Goal: Transaction & Acquisition: Purchase product/service

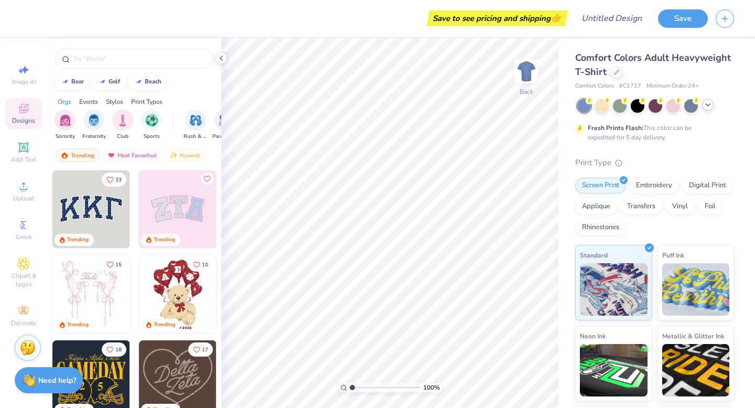
click at [705, 105] on icon at bounding box center [708, 105] width 8 height 8
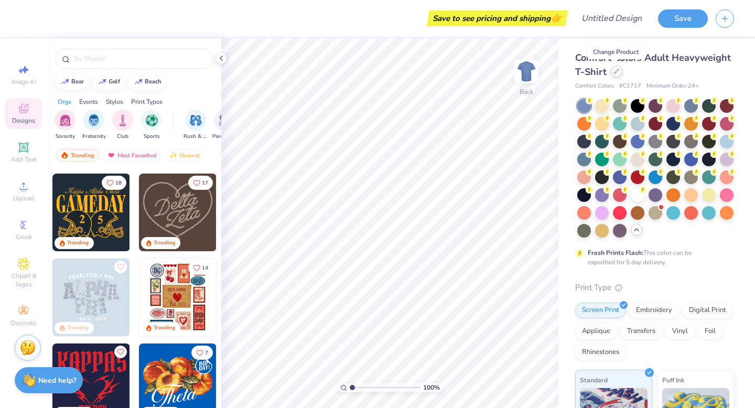
click at [616, 72] on icon at bounding box center [616, 71] width 5 height 5
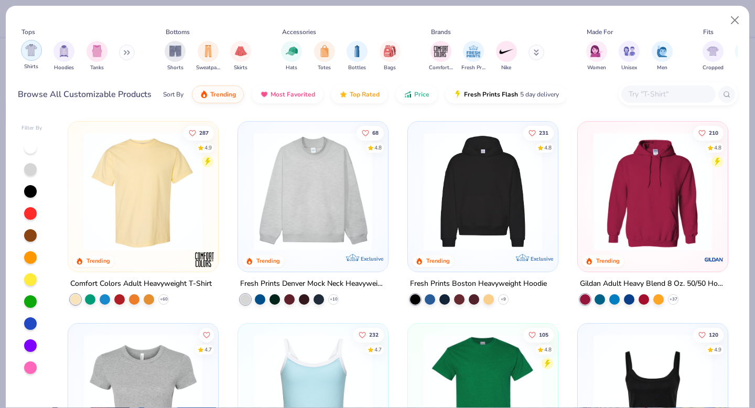
click at [36, 53] on img "filter for Shirts" at bounding box center [31, 50] width 12 height 12
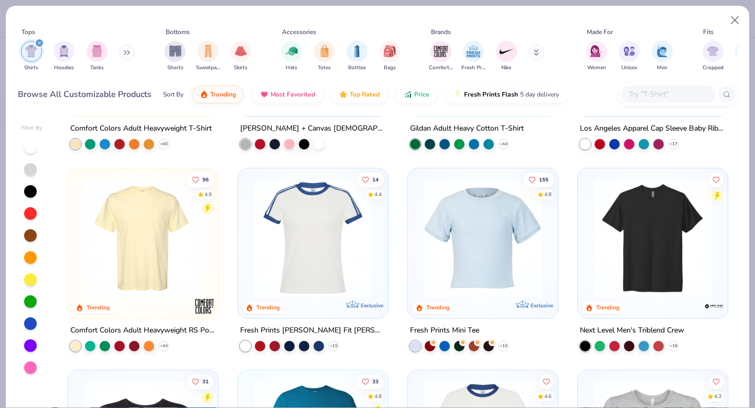
scroll to position [156, 0]
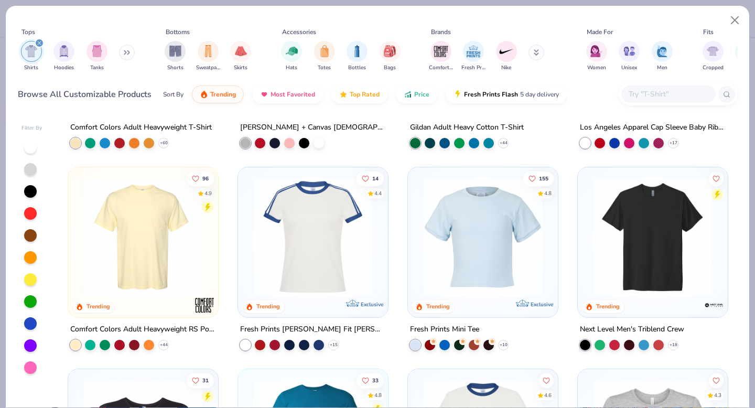
click at [29, 327] on div at bounding box center [30, 323] width 13 height 13
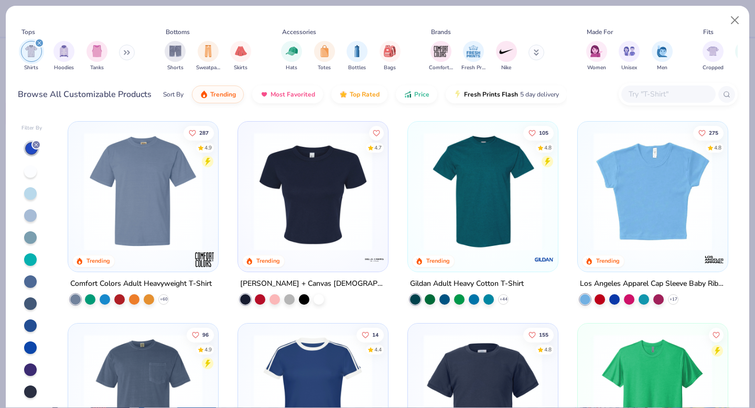
click at [27, 351] on div at bounding box center [30, 347] width 13 height 13
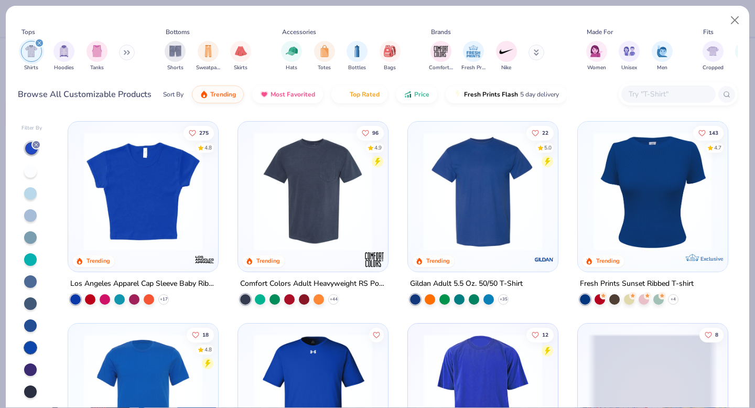
scroll to position [23, 0]
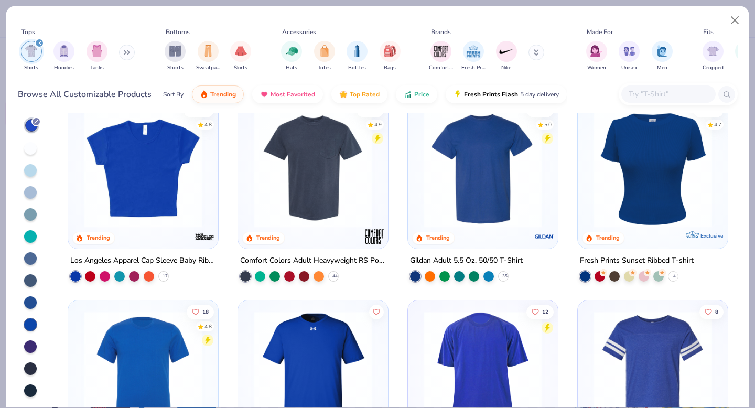
click at [31, 388] on div at bounding box center [30, 390] width 13 height 13
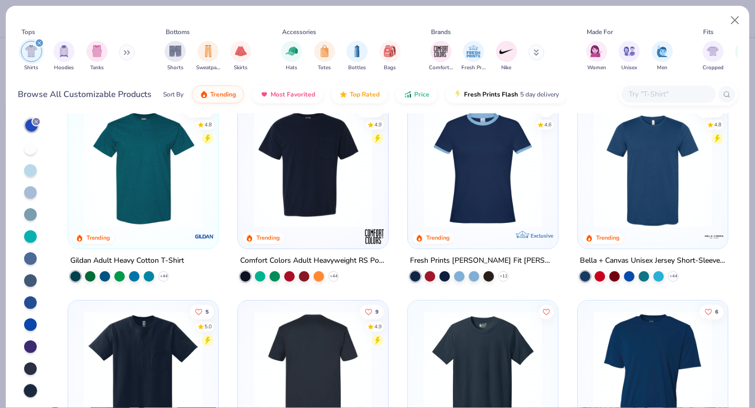
scroll to position [2, 0]
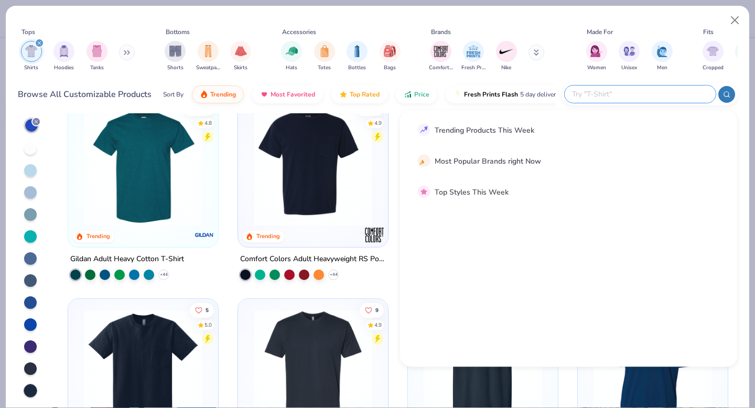
click at [652, 90] on input "text" at bounding box center [639, 94] width 137 height 12
type input "boyfriend"
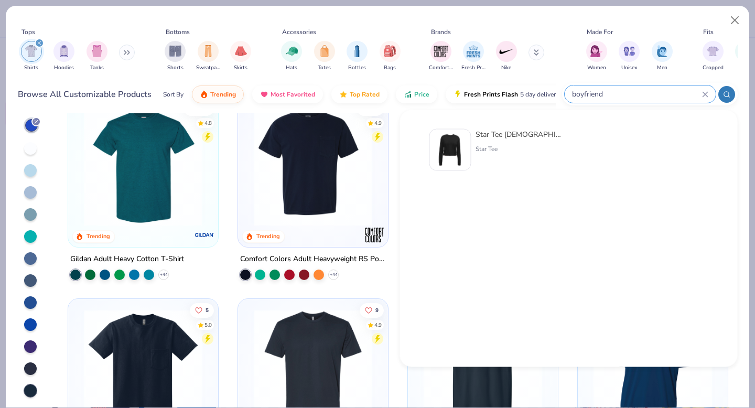
click at [707, 90] on div "boyfriend" at bounding box center [640, 93] width 151 height 17
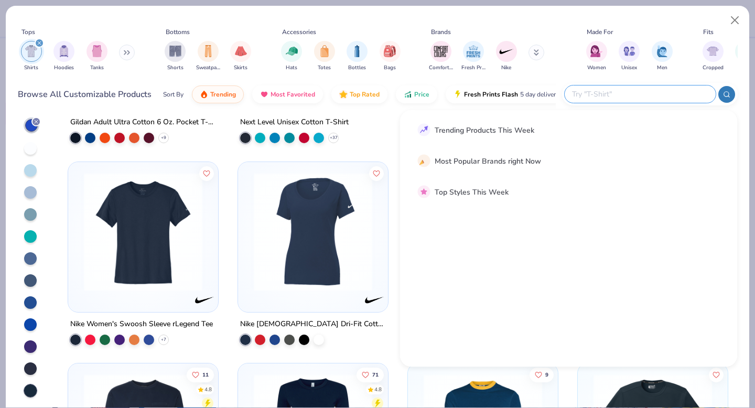
scroll to position [275, 0]
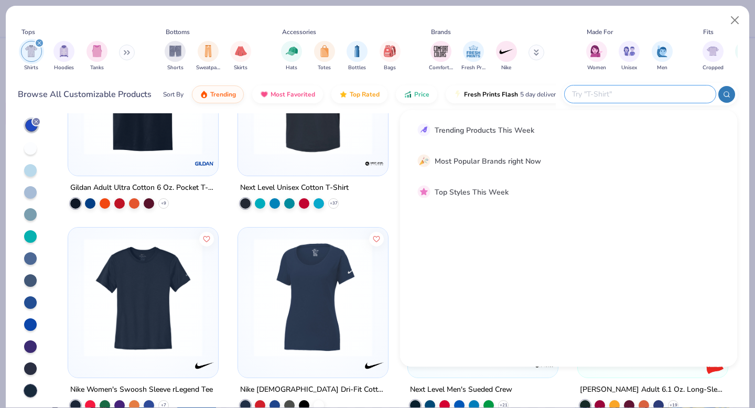
click at [739, 69] on div "Tops Shirts Hoodies Tanks Bottoms Shorts Sweatpants Skirts Accessories Hats Tot…" at bounding box center [378, 59] width 744 height 107
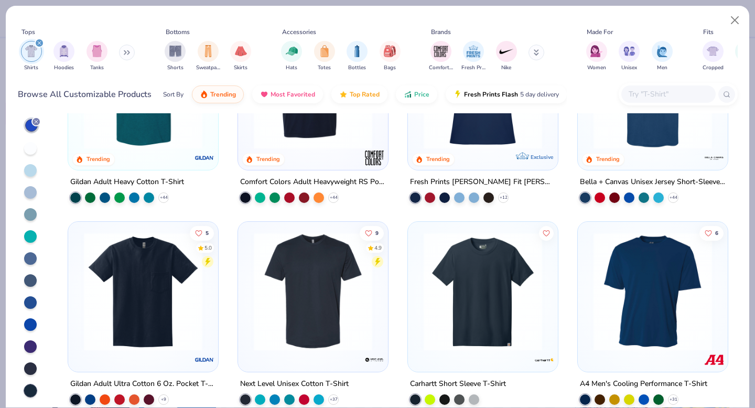
scroll to position [79, 0]
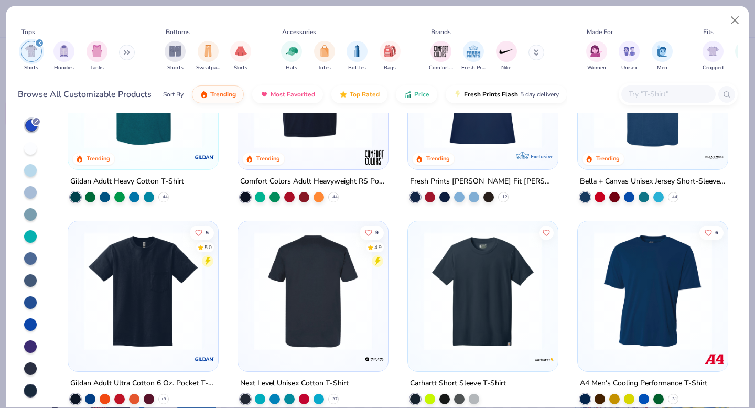
click at [249, 282] on img at bounding box center [184, 291] width 129 height 119
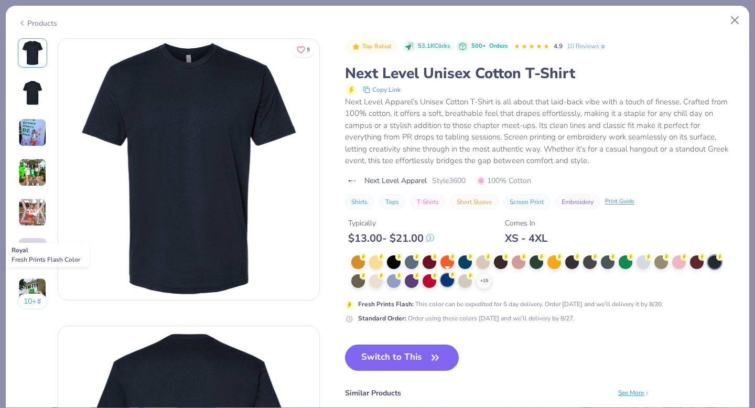
click at [447, 280] on div at bounding box center [447, 280] width 14 height 14
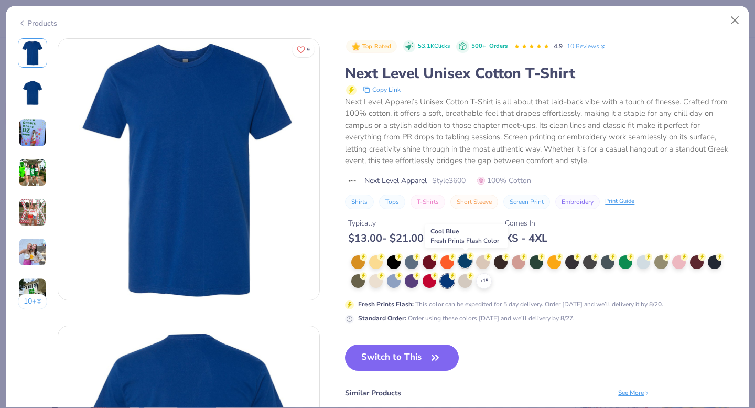
click at [469, 262] on div at bounding box center [465, 261] width 14 height 14
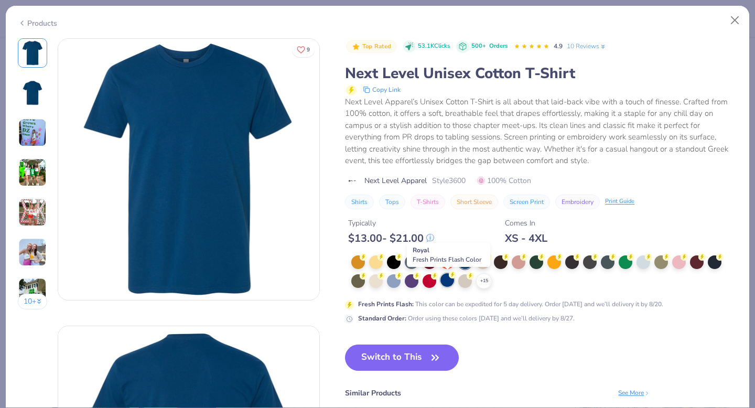
click at [448, 280] on div at bounding box center [447, 280] width 14 height 14
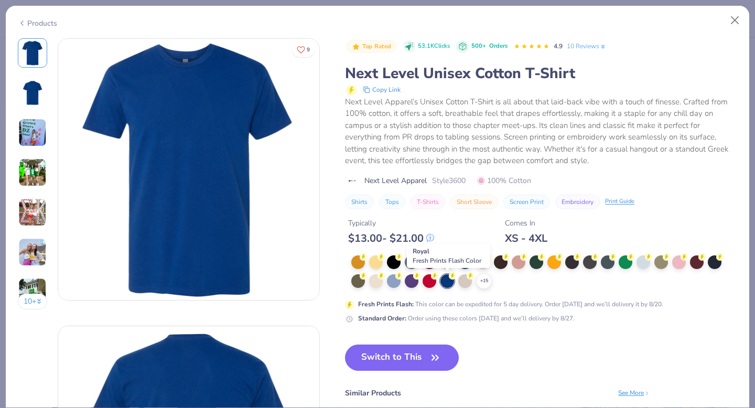
scroll to position [5, 0]
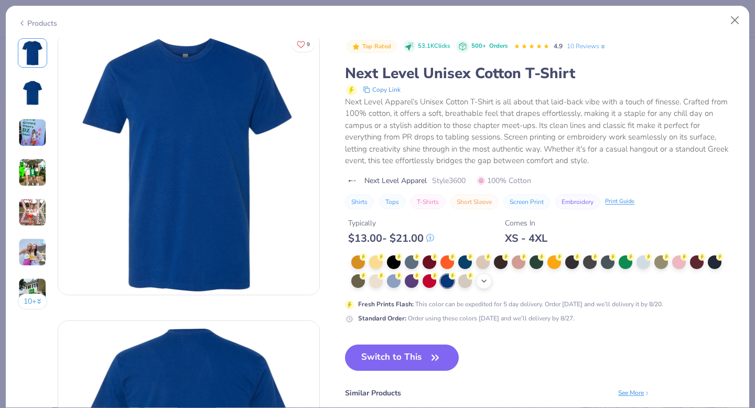
click at [487, 281] on icon at bounding box center [484, 281] width 8 height 8
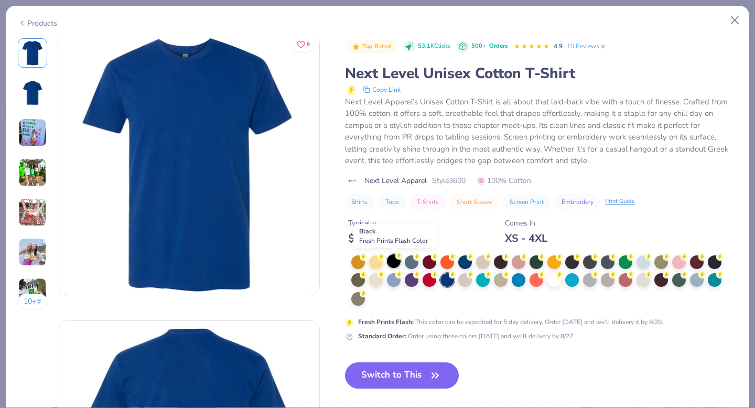
click at [392, 262] on div at bounding box center [394, 261] width 14 height 14
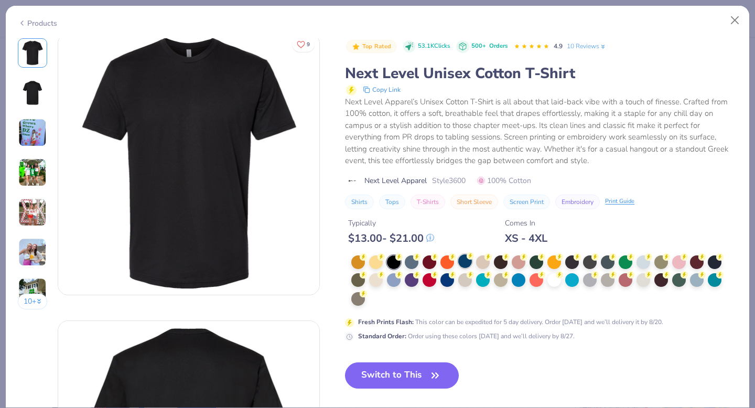
click at [469, 260] on div at bounding box center [465, 261] width 14 height 14
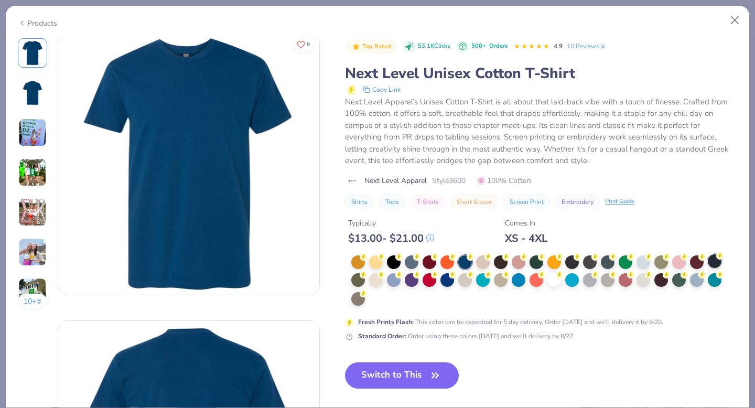
click at [716, 262] on div at bounding box center [715, 261] width 14 height 14
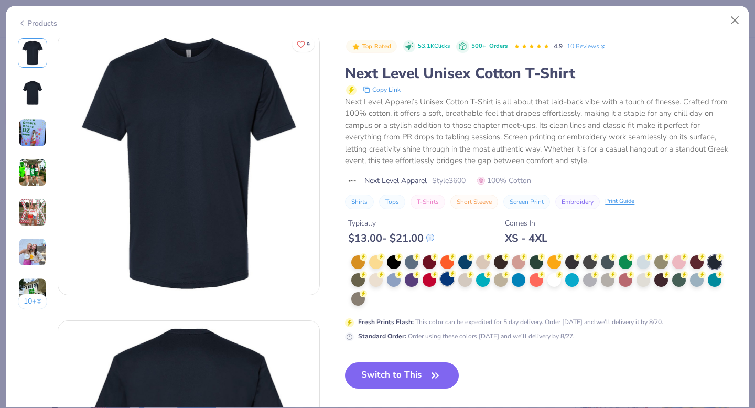
click at [448, 281] on div at bounding box center [447, 279] width 14 height 14
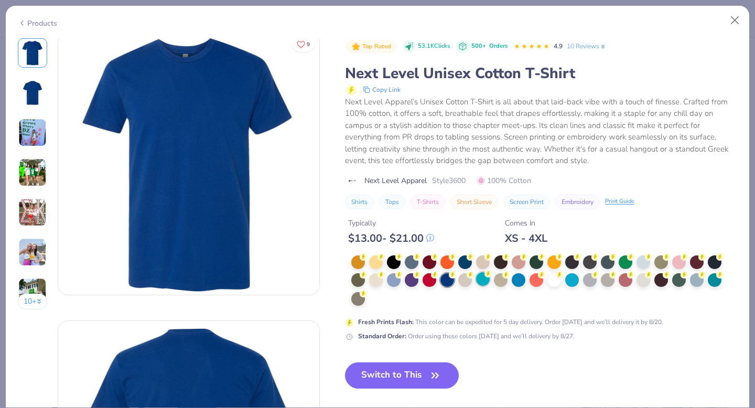
click at [487, 281] on div at bounding box center [483, 279] width 14 height 14
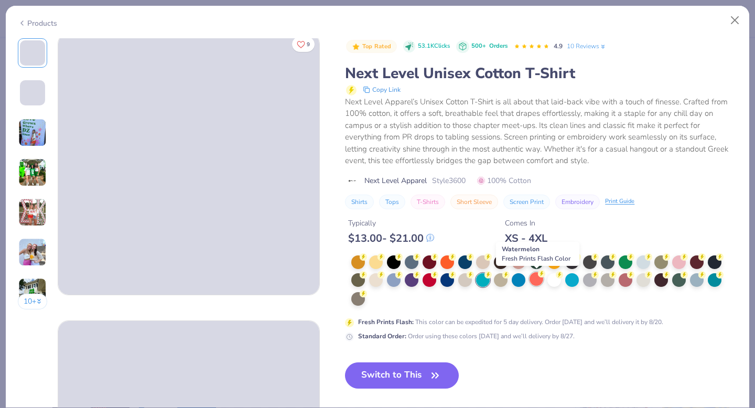
click at [540, 279] on div at bounding box center [537, 279] width 14 height 14
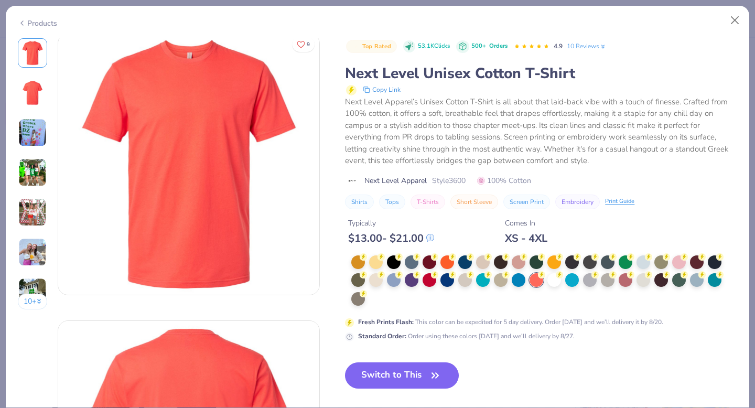
click at [25, 23] on icon at bounding box center [22, 23] width 8 height 13
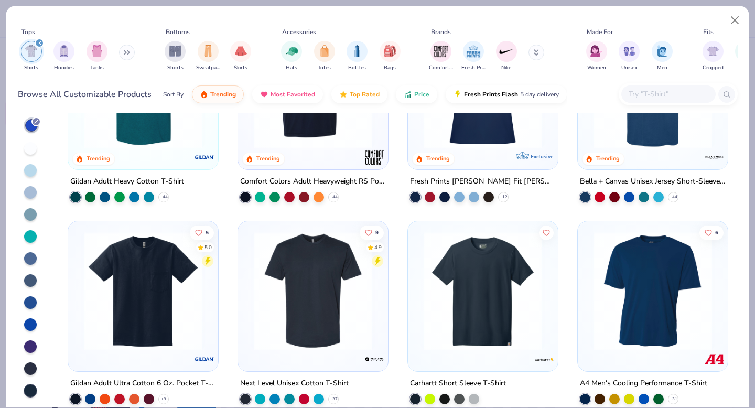
scroll to position [170, 0]
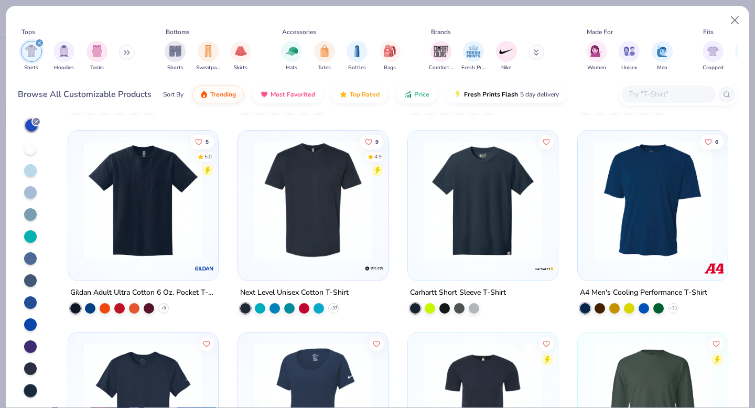
click at [655, 227] on img at bounding box center [652, 200] width 129 height 119
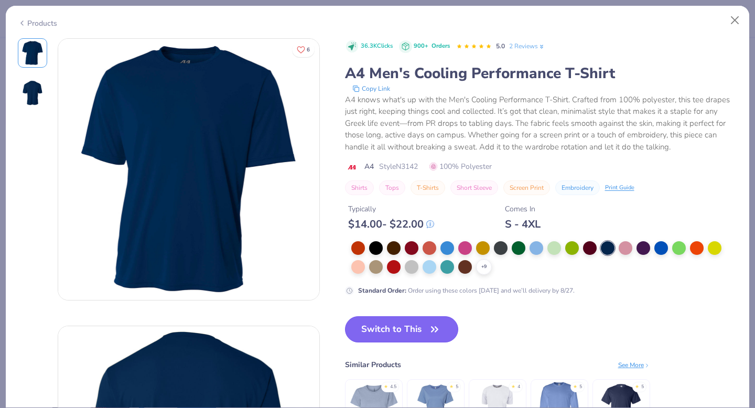
click at [373, 329] on button "Switch to This" at bounding box center [402, 329] width 114 height 26
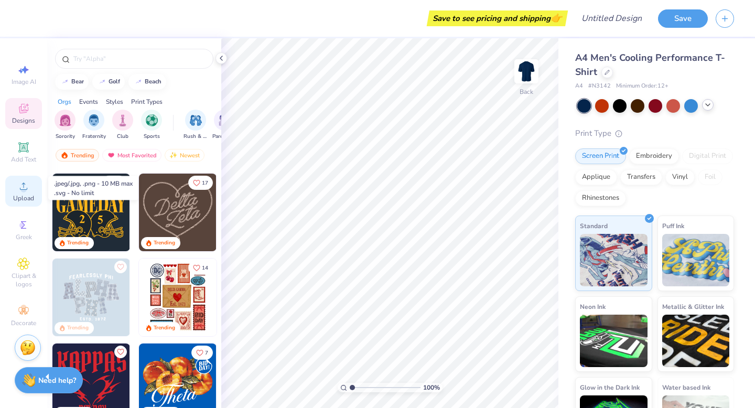
click at [25, 194] on span "Upload" at bounding box center [23, 198] width 21 height 8
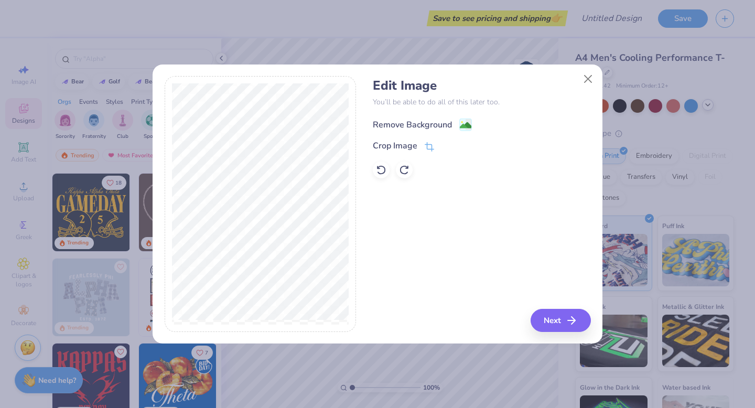
click at [412, 126] on div "Remove Background" at bounding box center [412, 125] width 79 height 13
click at [558, 319] on button "Next" at bounding box center [562, 320] width 60 height 23
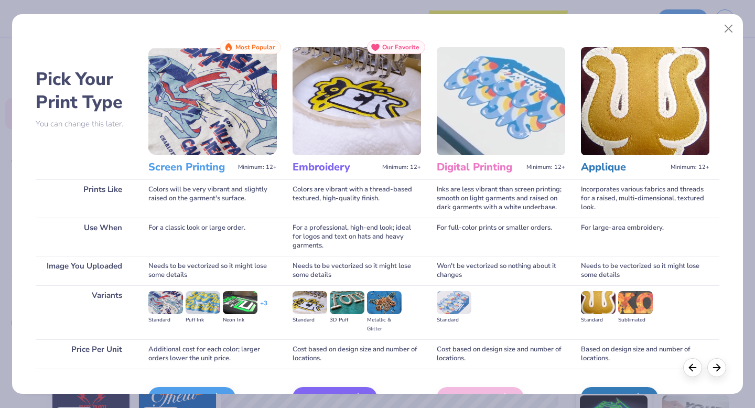
scroll to position [62, 0]
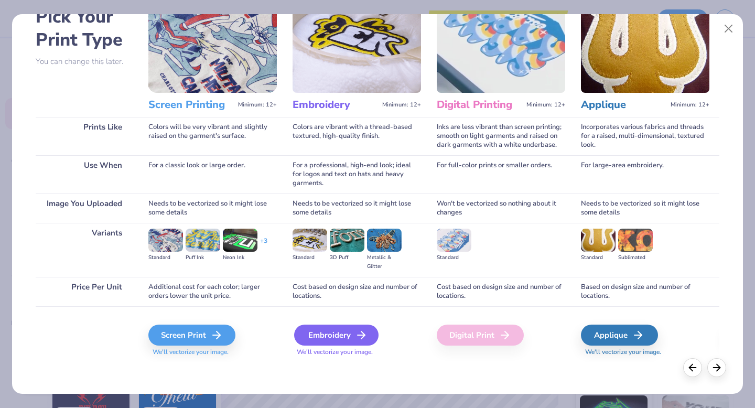
click at [315, 330] on div "Embroidery" at bounding box center [336, 335] width 84 height 21
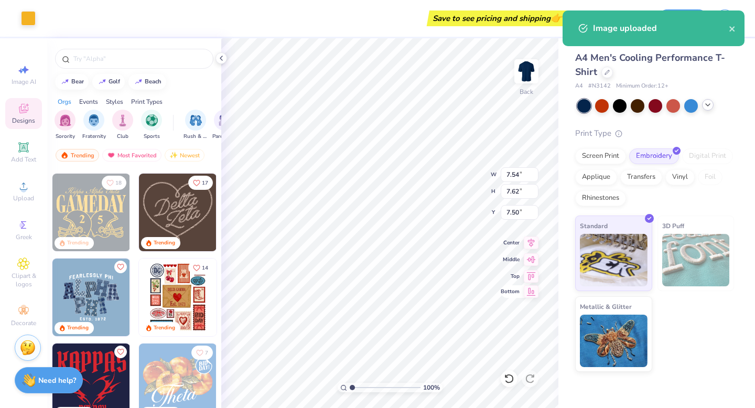
type input "7.54"
type input "7.62"
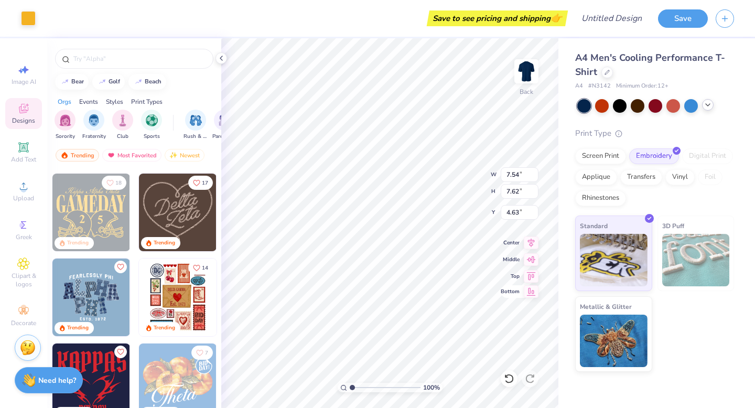
type input "4.63"
type input "8.59"
type input "8.68"
type input "3.56"
type input "9.76"
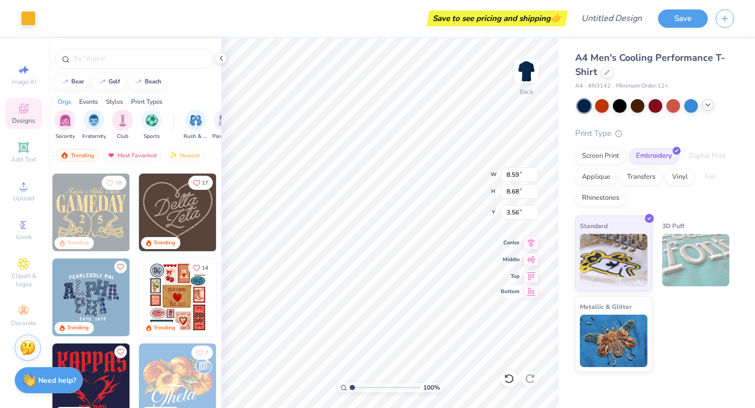
type input "9.86"
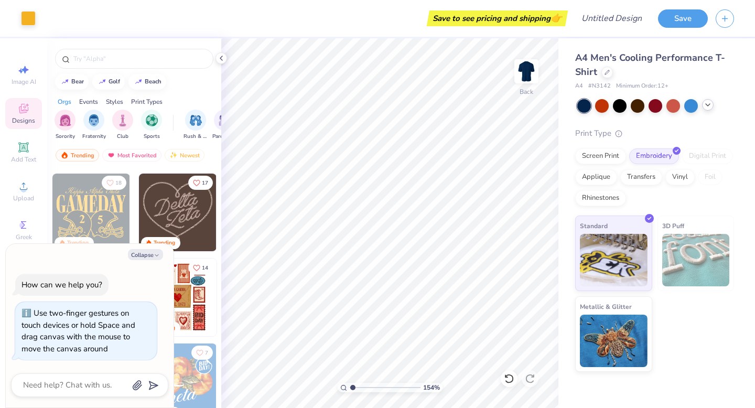
type input "1"
drag, startPoint x: 351, startPoint y: 387, endPoint x: 338, endPoint y: 385, distance: 13.3
click at [338, 385] on div "100 %" at bounding box center [390, 387] width 105 height 9
click at [220, 57] on icon at bounding box center [221, 58] width 8 height 8
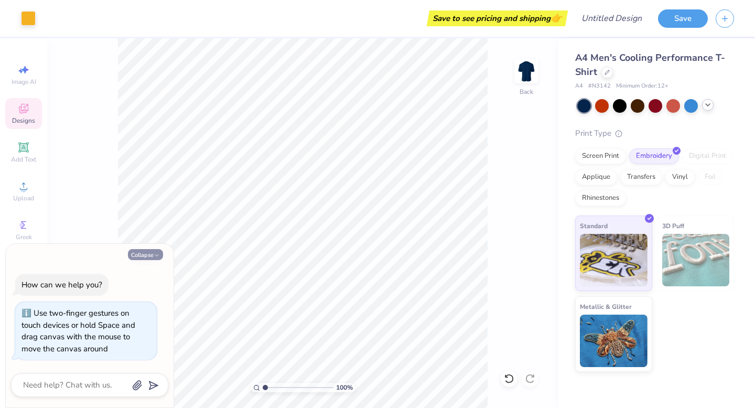
click at [148, 255] on button "Collapse" at bounding box center [145, 254] width 35 height 11
type textarea "x"
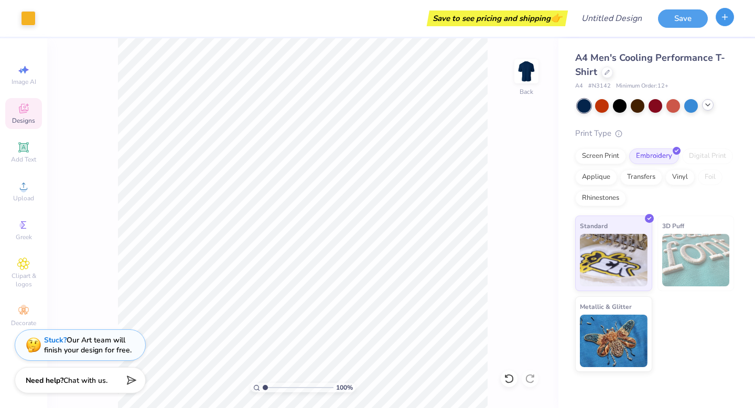
click at [728, 19] on icon "button" at bounding box center [724, 17] width 9 height 9
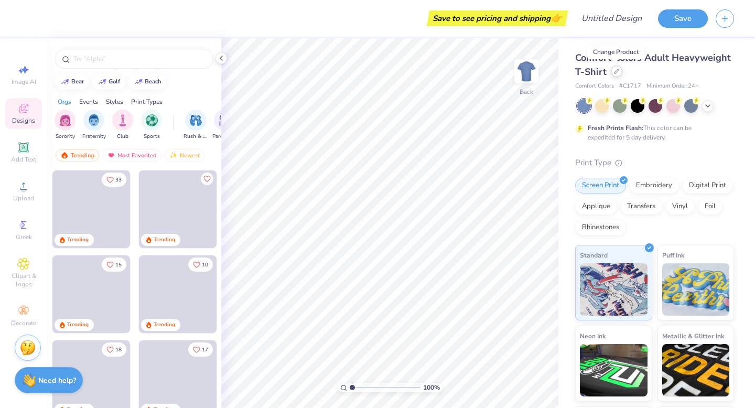
click at [614, 72] on icon at bounding box center [616, 71] width 5 height 5
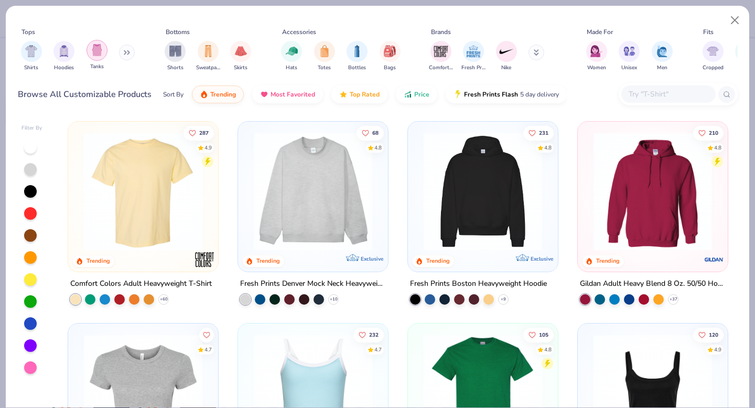
click at [96, 56] on img "filter for Tanks" at bounding box center [97, 50] width 12 height 12
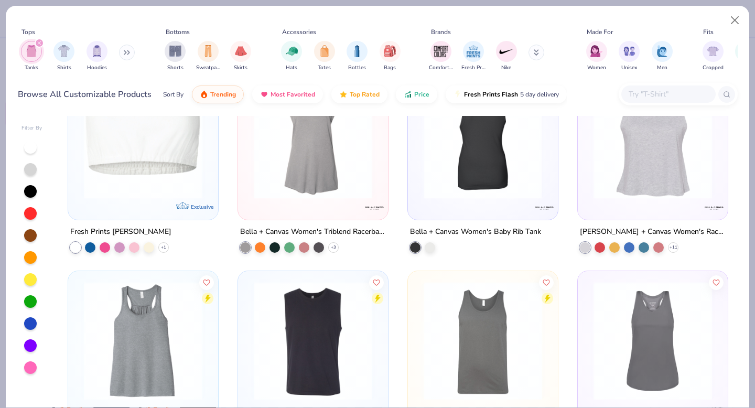
scroll to position [1263, 0]
click at [32, 327] on div at bounding box center [30, 323] width 13 height 13
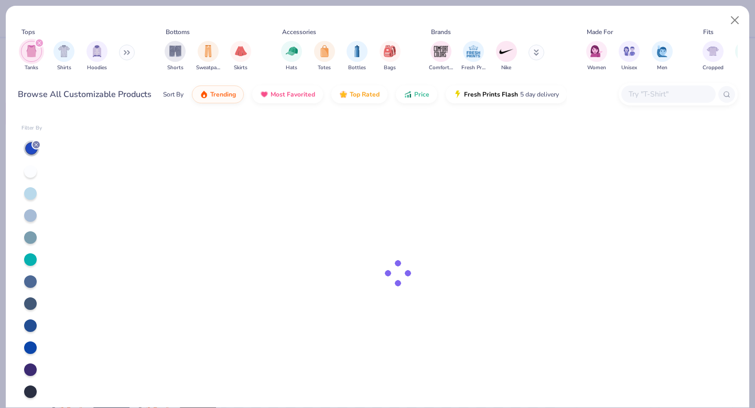
scroll to position [23, 0]
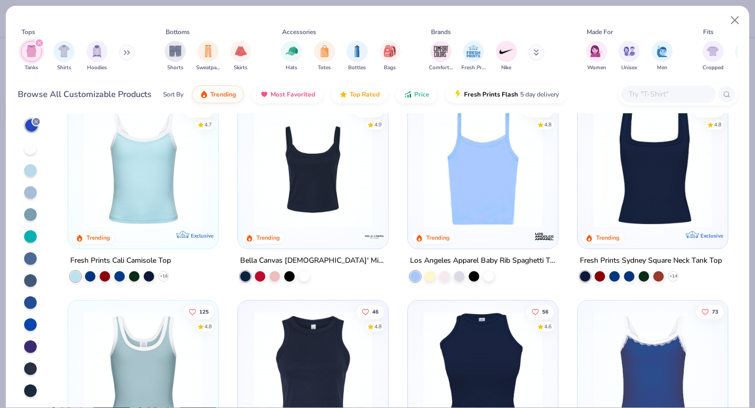
click at [32, 389] on div at bounding box center [30, 390] width 13 height 13
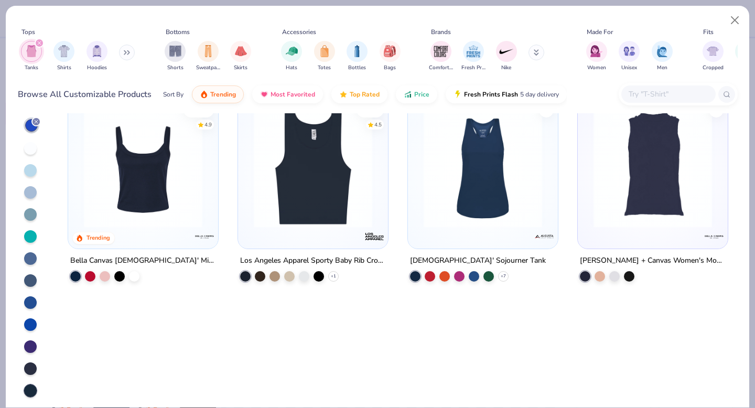
click at [29, 319] on div at bounding box center [30, 324] width 13 height 13
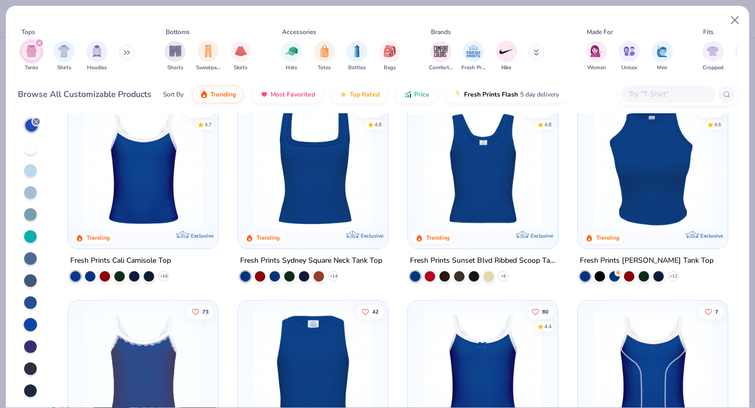
click at [33, 299] on div at bounding box center [30, 302] width 13 height 13
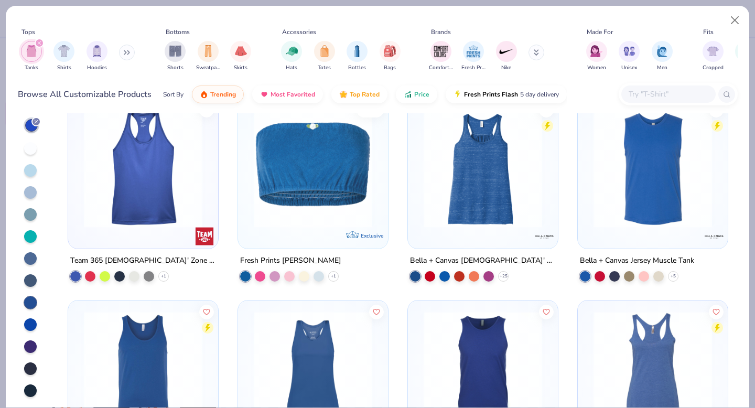
click at [29, 327] on div at bounding box center [30, 324] width 13 height 13
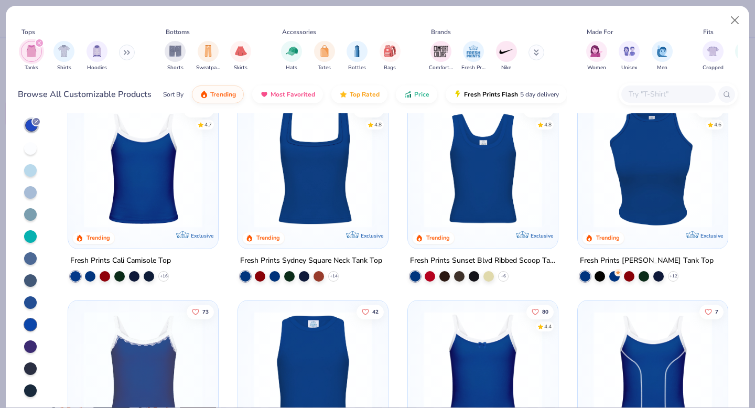
click at [498, 199] on img at bounding box center [482, 168] width 129 height 119
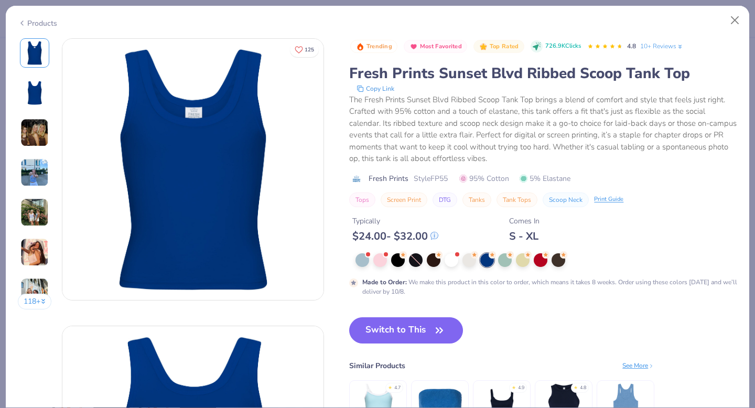
click at [44, 128] on img at bounding box center [34, 133] width 28 height 28
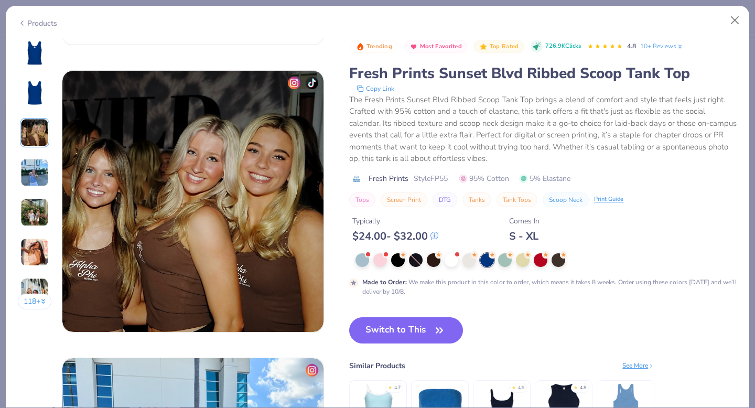
scroll to position [575, 0]
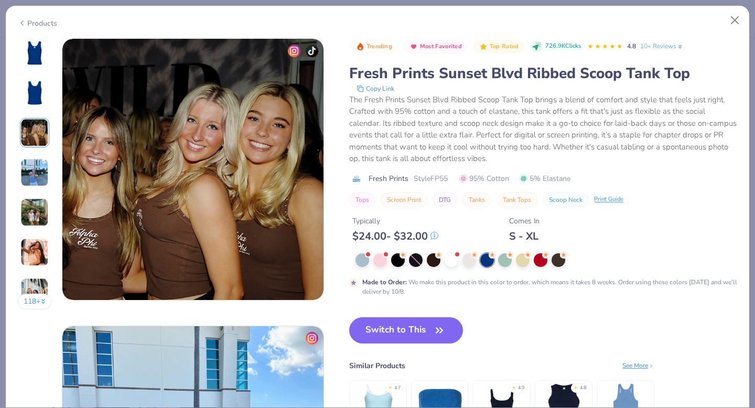
click at [23, 20] on icon at bounding box center [22, 23] width 8 height 13
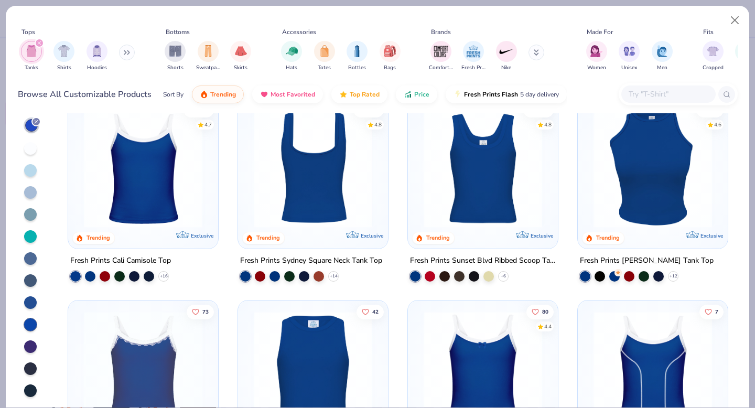
click at [496, 214] on img at bounding box center [482, 168] width 129 height 119
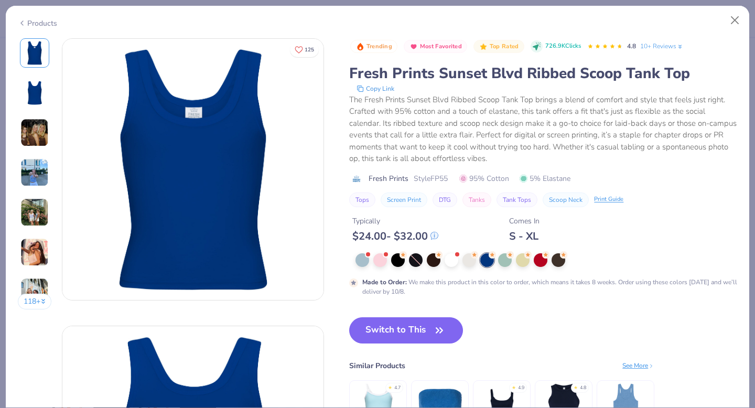
click at [18, 20] on icon at bounding box center [22, 23] width 8 height 13
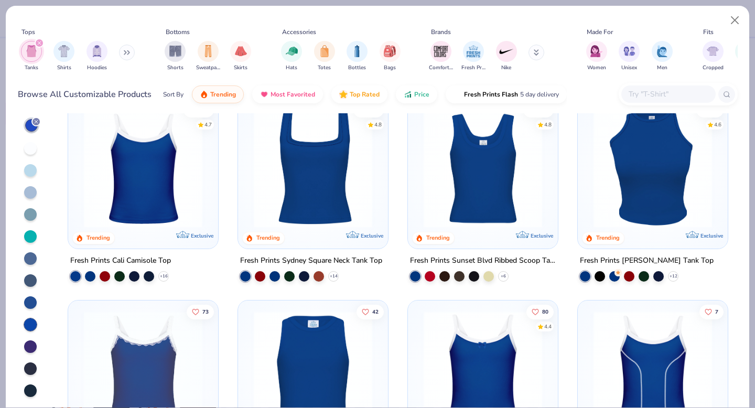
click at [293, 164] on img at bounding box center [313, 168] width 129 height 119
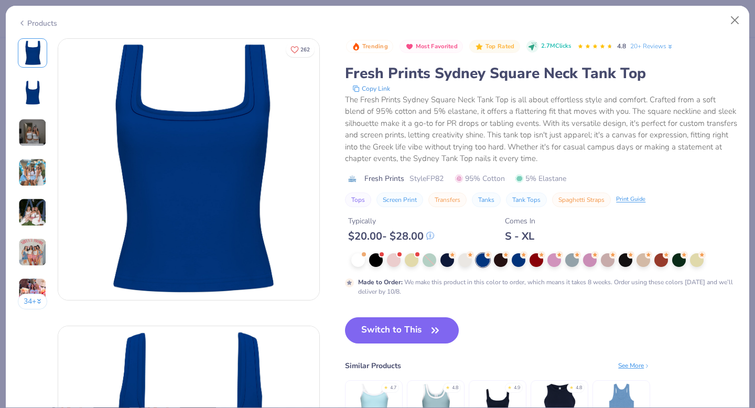
click at [31, 126] on img at bounding box center [32, 133] width 28 height 28
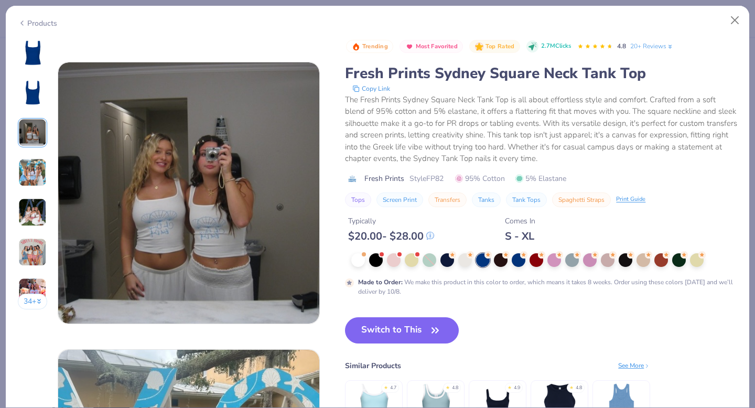
scroll to position [575, 0]
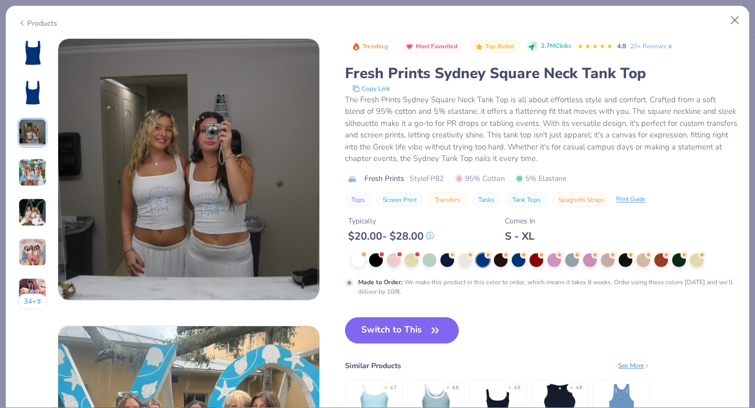
click at [19, 21] on icon at bounding box center [22, 23] width 8 height 13
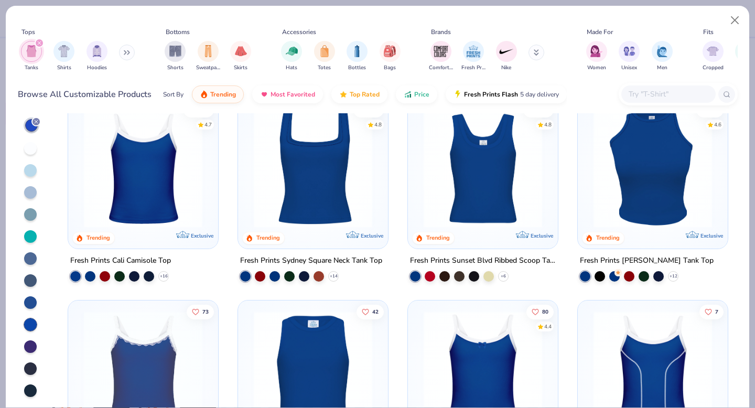
click at [494, 207] on img at bounding box center [482, 168] width 129 height 119
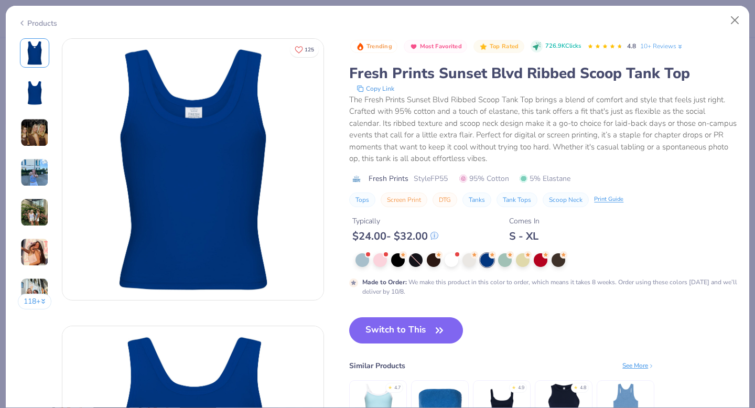
click at [36, 204] on img at bounding box center [34, 212] width 28 height 28
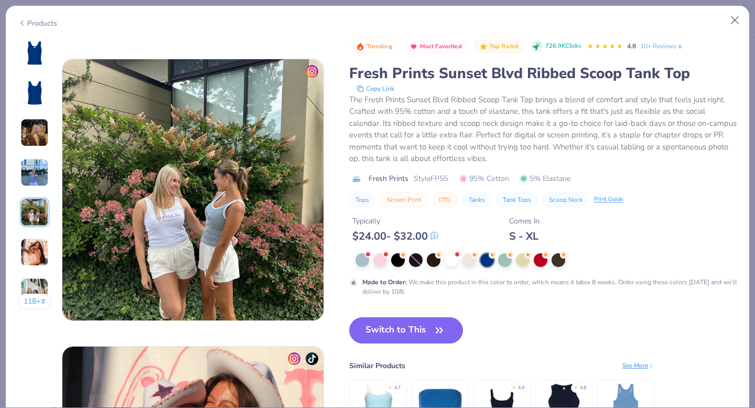
scroll to position [1149, 0]
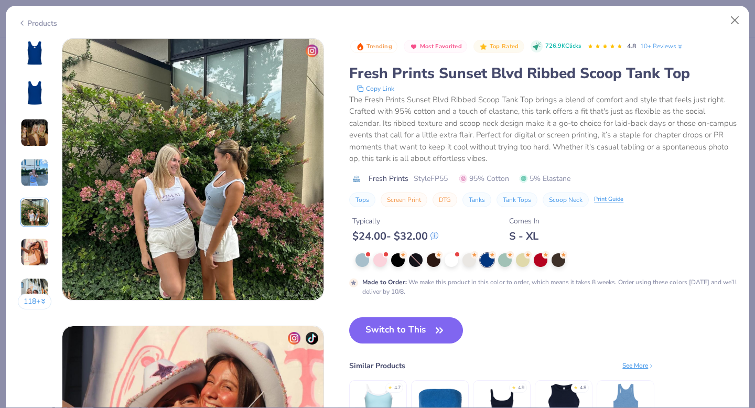
click at [36, 171] on img at bounding box center [34, 172] width 28 height 28
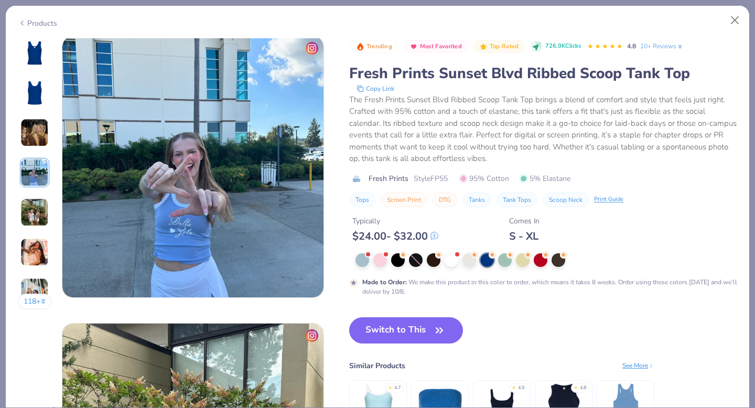
scroll to position [862, 0]
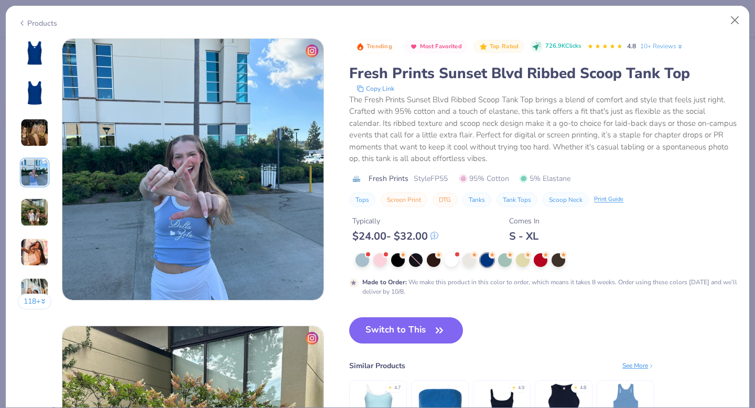
click at [34, 136] on img at bounding box center [34, 133] width 28 height 28
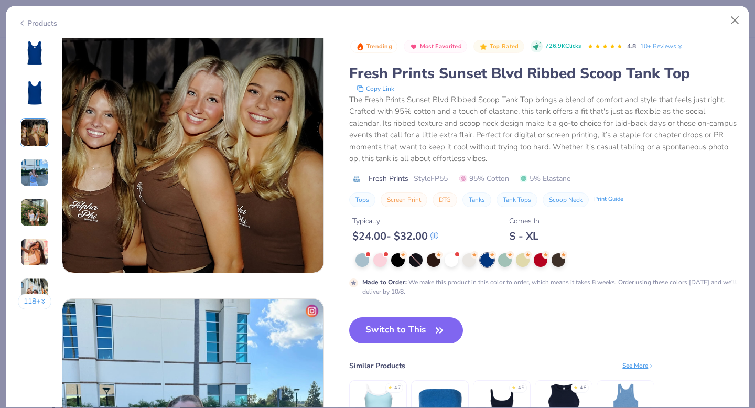
scroll to position [575, 0]
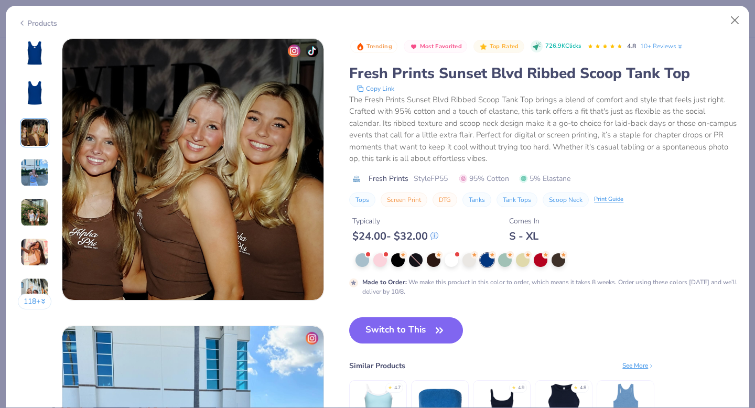
click at [41, 248] on img at bounding box center [34, 252] width 28 height 28
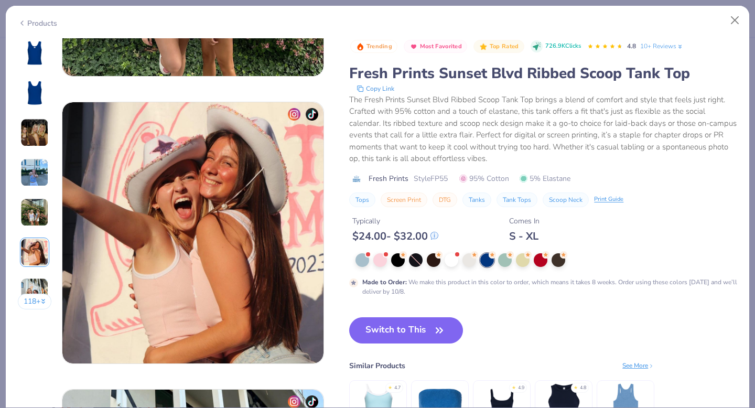
scroll to position [1437, 0]
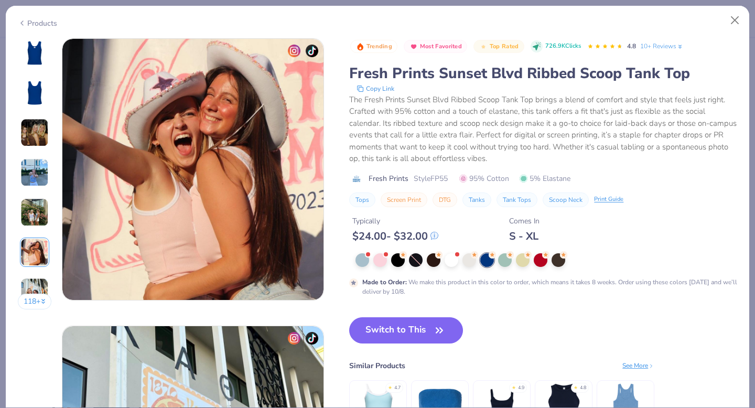
click at [31, 285] on img at bounding box center [34, 292] width 28 height 28
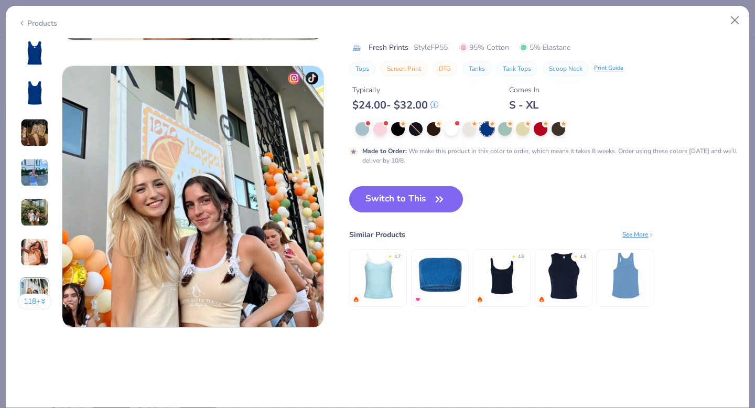
scroll to position [1724, 0]
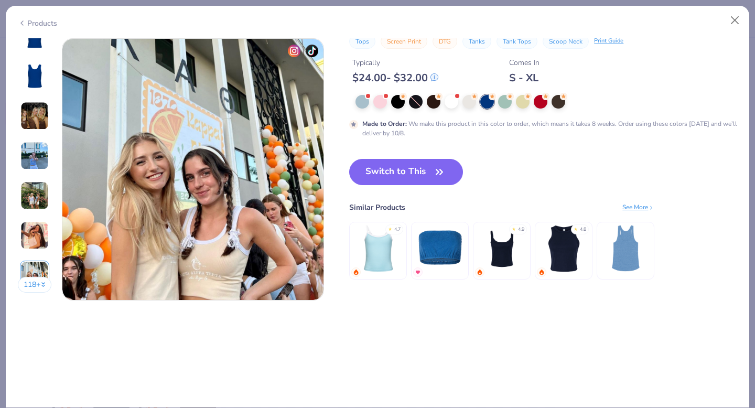
click at [31, 285] on button "118 +" at bounding box center [35, 285] width 34 height 16
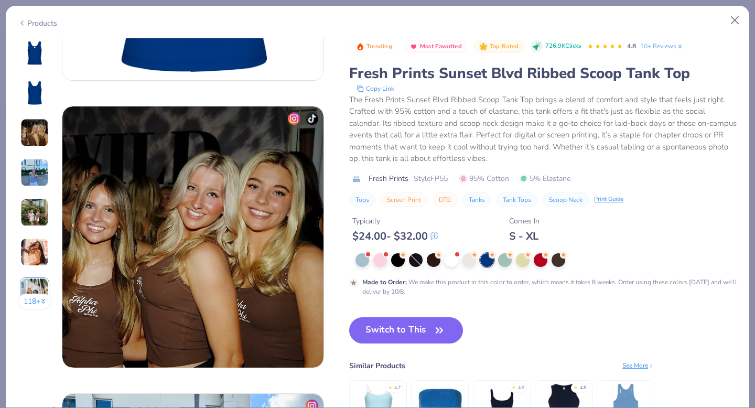
scroll to position [0, 0]
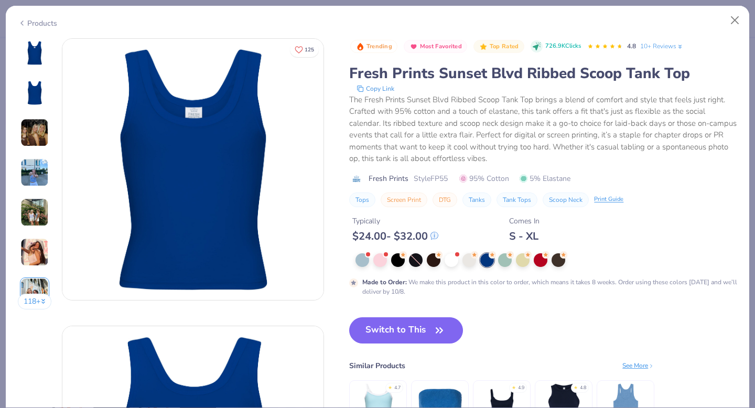
click at [34, 23] on div "Products" at bounding box center [37, 23] width 39 height 11
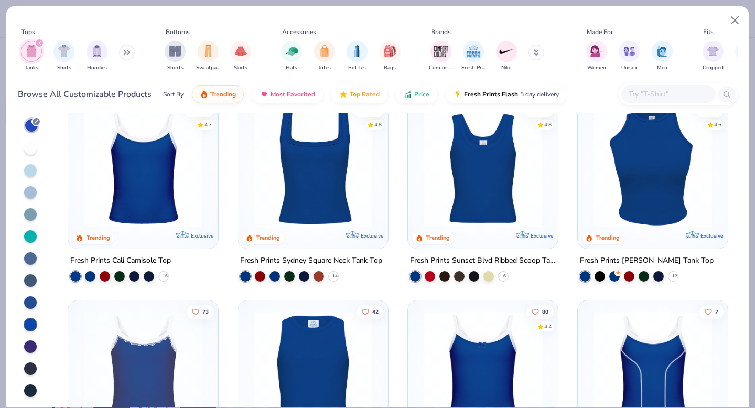
click at [33, 302] on div at bounding box center [30, 302] width 13 height 13
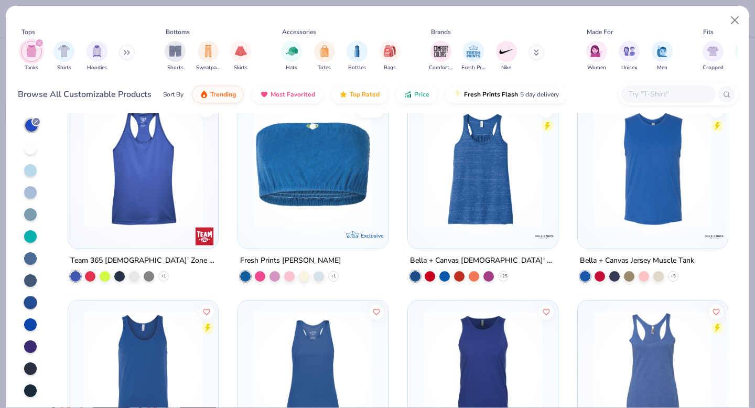
click at [31, 327] on div at bounding box center [30, 324] width 13 height 13
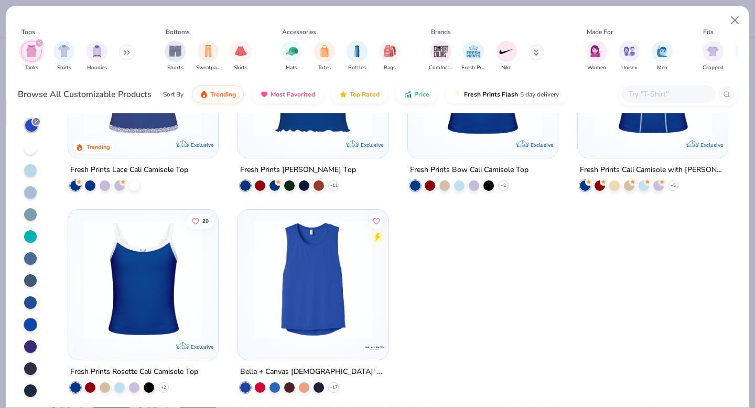
scroll to position [294, 0]
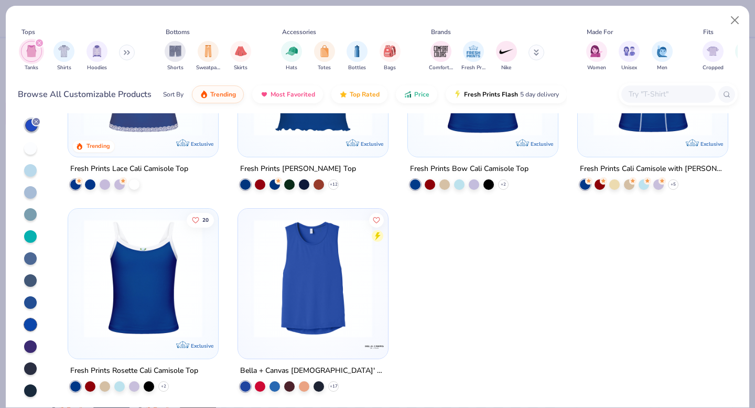
click at [34, 374] on div at bounding box center [31, 257] width 21 height 280
click at [31, 370] on div at bounding box center [30, 368] width 13 height 13
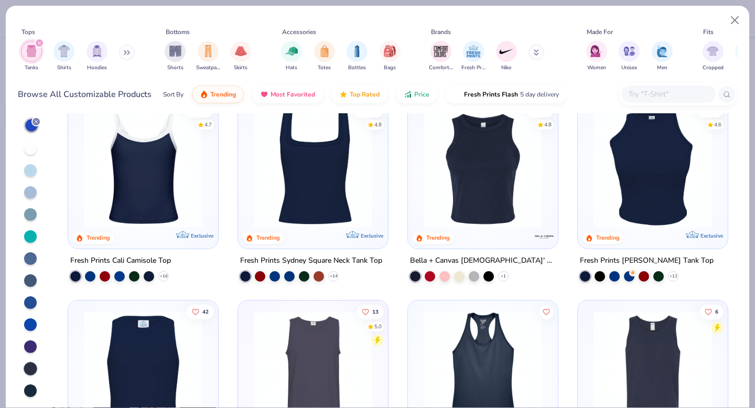
click at [30, 387] on div at bounding box center [30, 390] width 13 height 13
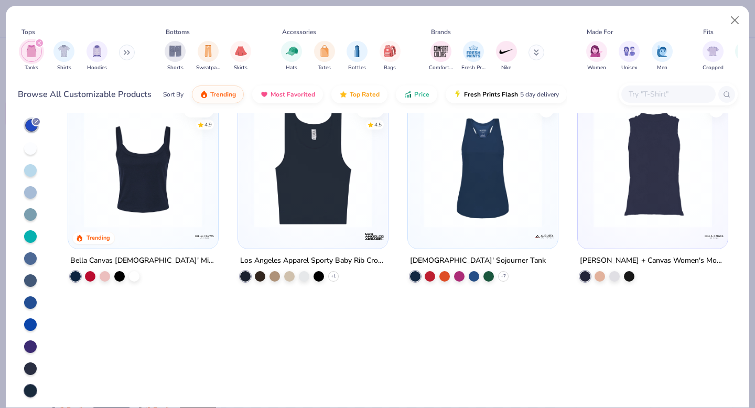
click at [30, 319] on div at bounding box center [30, 324] width 13 height 13
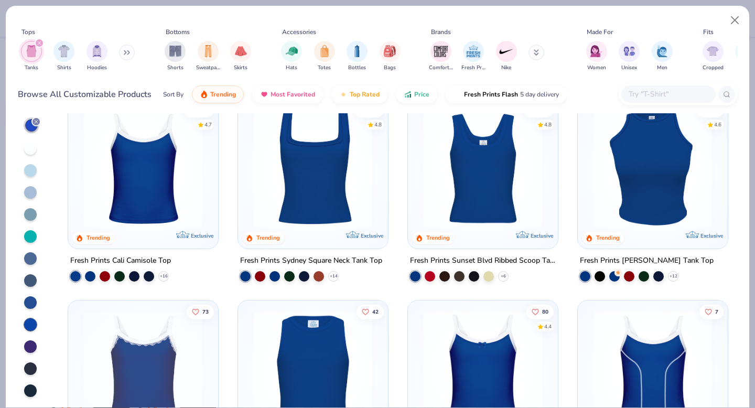
scroll to position [1, 0]
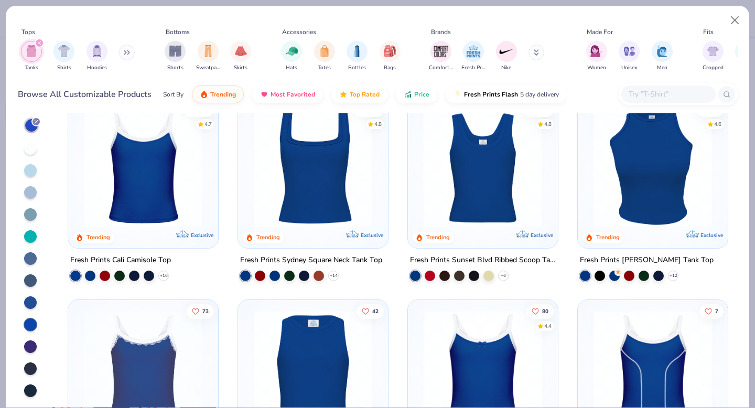
click at [472, 196] on div at bounding box center [353, 168] width 386 height 119
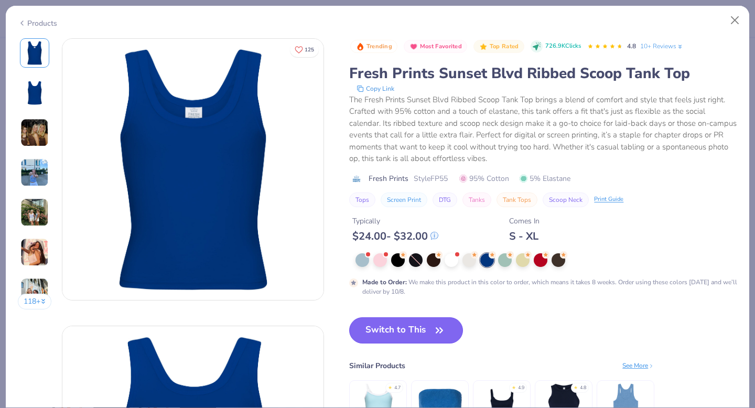
click at [410, 334] on button "Switch to This" at bounding box center [406, 330] width 114 height 26
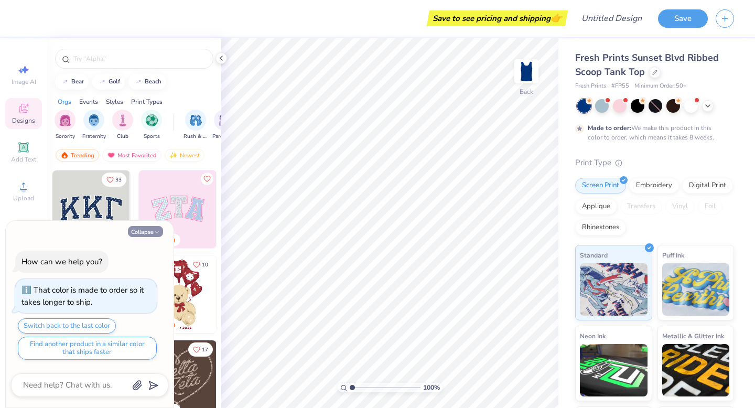
click at [149, 231] on button "Collapse" at bounding box center [145, 231] width 35 height 11
type textarea "x"
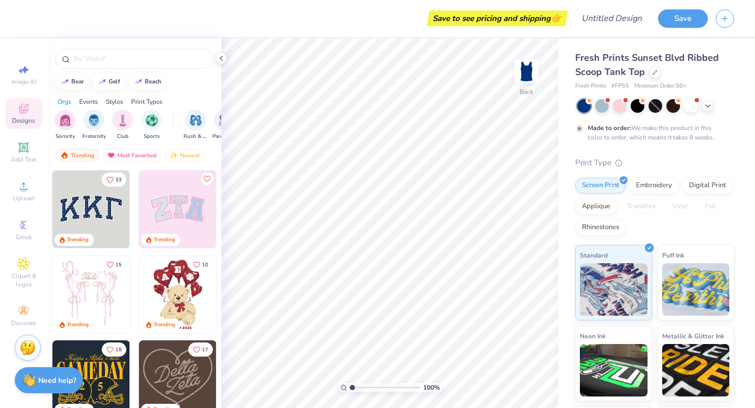
click at [564, 213] on div "Fresh Prints Sunset Blvd Ribbed Scoop Tank Top Fresh Prints # FP55 Minimum Orde…" at bounding box center [656, 260] width 197 height 444
click at [220, 55] on icon at bounding box center [221, 58] width 8 height 8
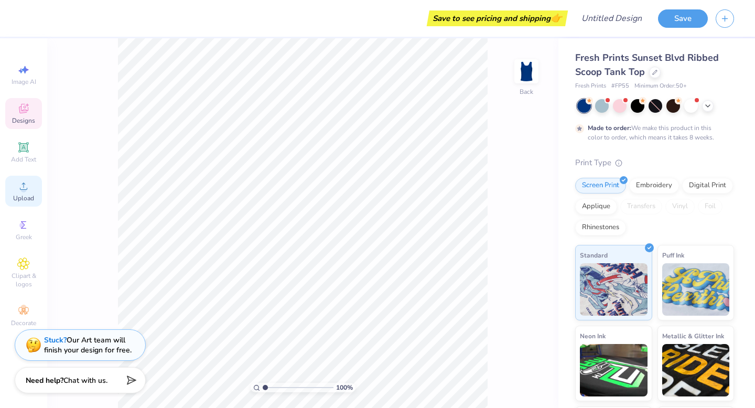
click at [30, 197] on span "Upload" at bounding box center [23, 198] width 21 height 8
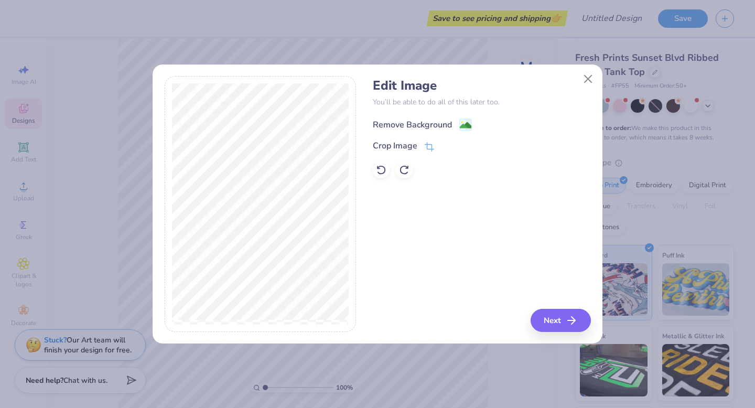
click at [413, 121] on div "Remove Background" at bounding box center [412, 125] width 79 height 13
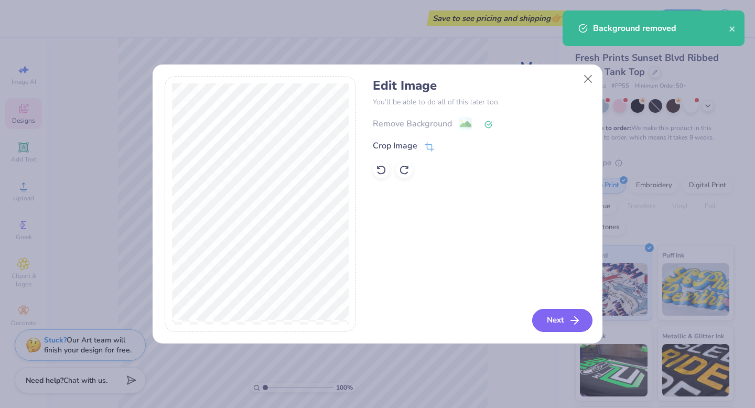
click at [553, 322] on button "Next" at bounding box center [562, 320] width 60 height 23
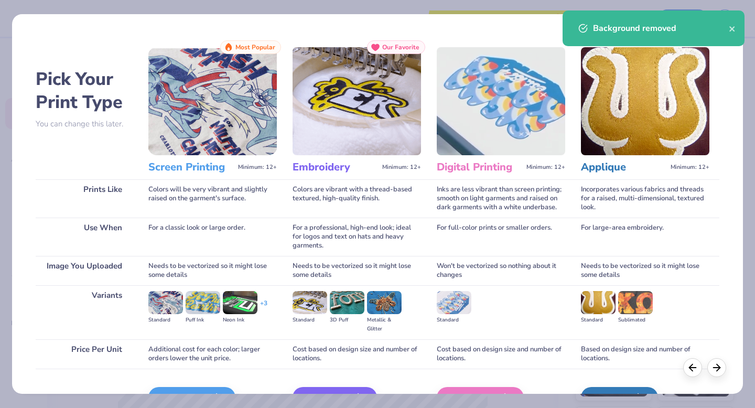
scroll to position [62, 0]
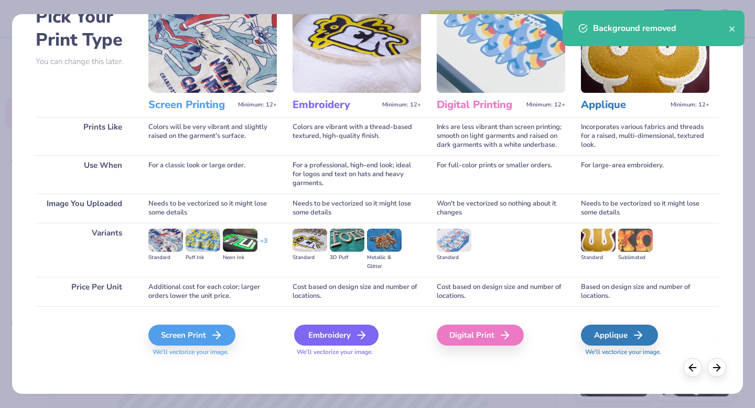
click at [298, 325] on div "Embroidery We'll vectorize your image." at bounding box center [357, 341] width 128 height 32
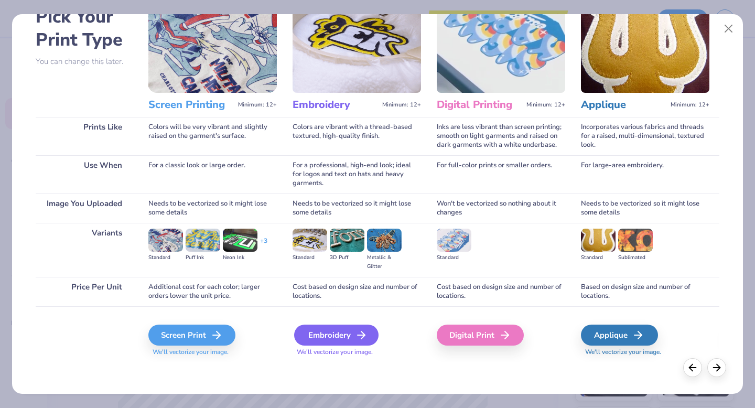
click at [312, 333] on div "Embroidery" at bounding box center [336, 335] width 84 height 21
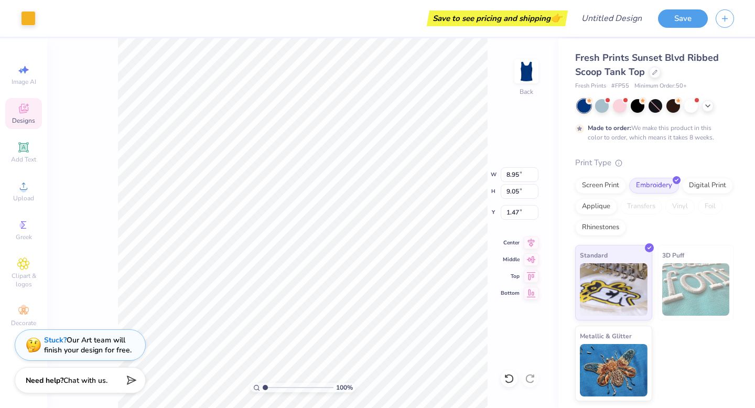
type input "3.87"
type input "3.91"
type input "1.15"
type input "2.63"
type input "2.66"
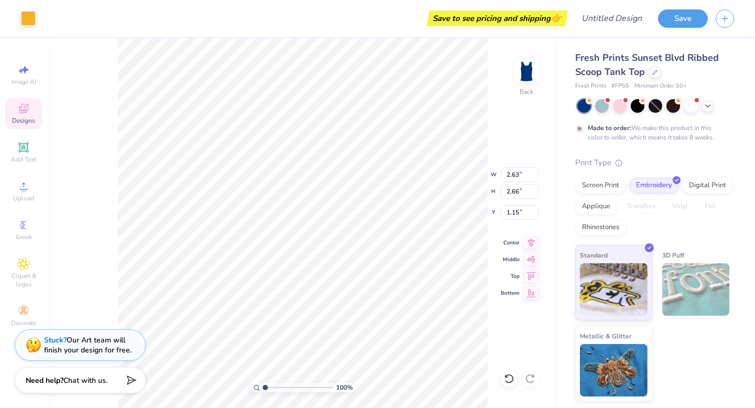
type input "1.07"
